Goal: Information Seeking & Learning: Learn about a topic

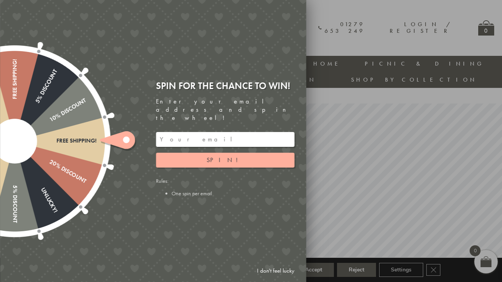
click at [279, 272] on link "I don't feel lucky" at bounding box center [275, 270] width 45 height 14
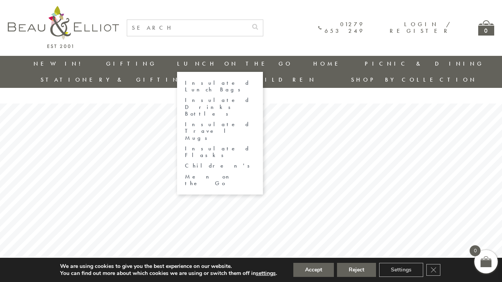
click at [177, 60] on link "Lunch On The Go" at bounding box center [235, 64] width 116 height 8
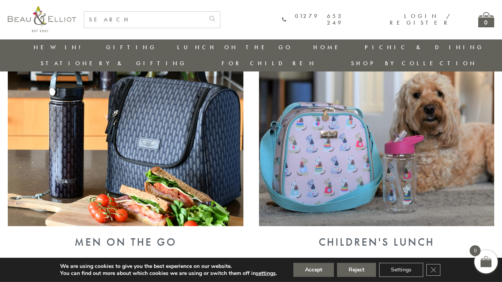
scroll to position [731, 0]
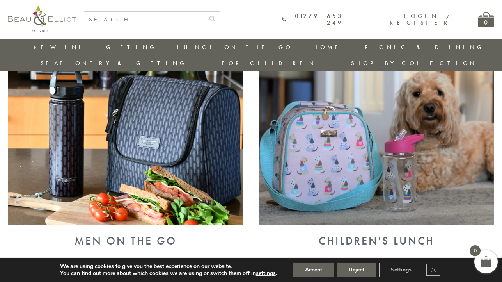
click at [146, 155] on img at bounding box center [126, 138] width 236 height 171
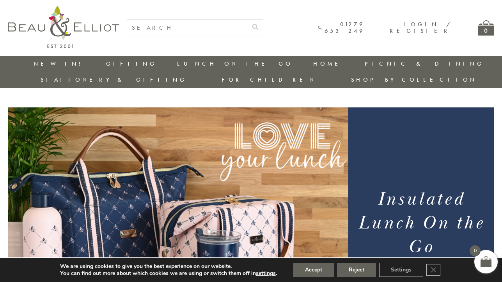
scroll to position [0, 0]
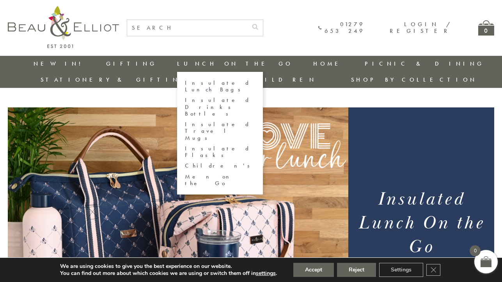
click at [185, 84] on link "Insulated Lunch Bags" at bounding box center [220, 87] width 70 height 14
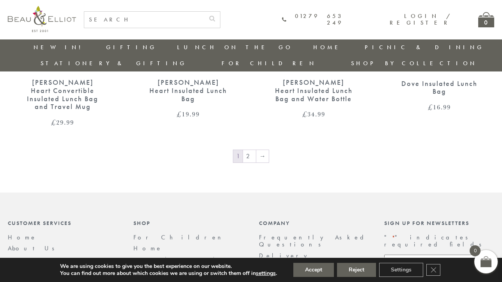
scroll to position [1273, 0]
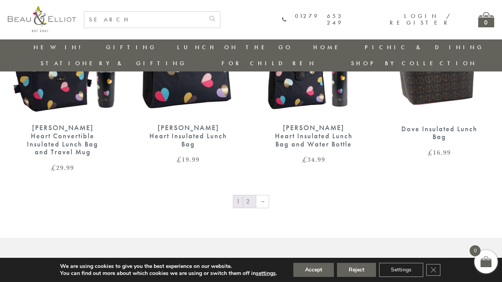
click at [250, 195] on link "2" at bounding box center [249, 201] width 13 height 12
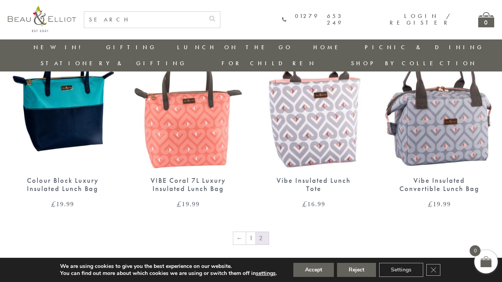
scroll to position [550, 0]
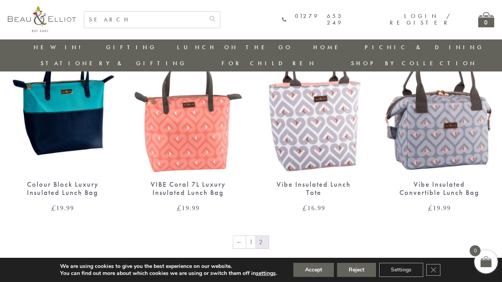
click at [315, 100] on img at bounding box center [314, 101] width 110 height 142
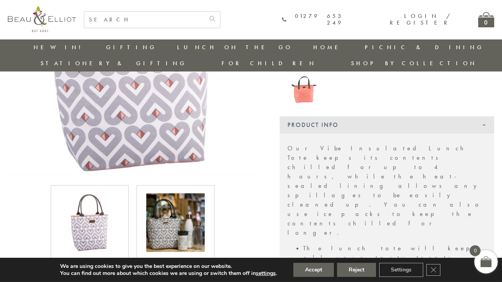
scroll to position [188, 0]
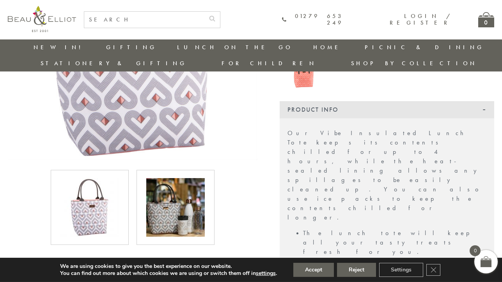
click at [172, 194] on img at bounding box center [175, 207] width 59 height 59
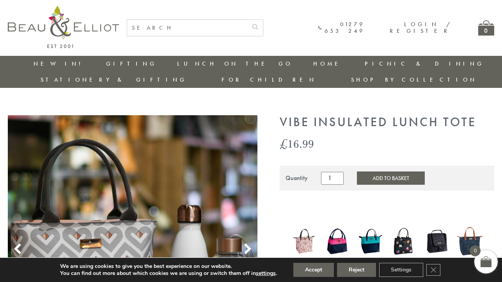
scroll to position [0, 1]
